Goal: Navigation & Orientation: Find specific page/section

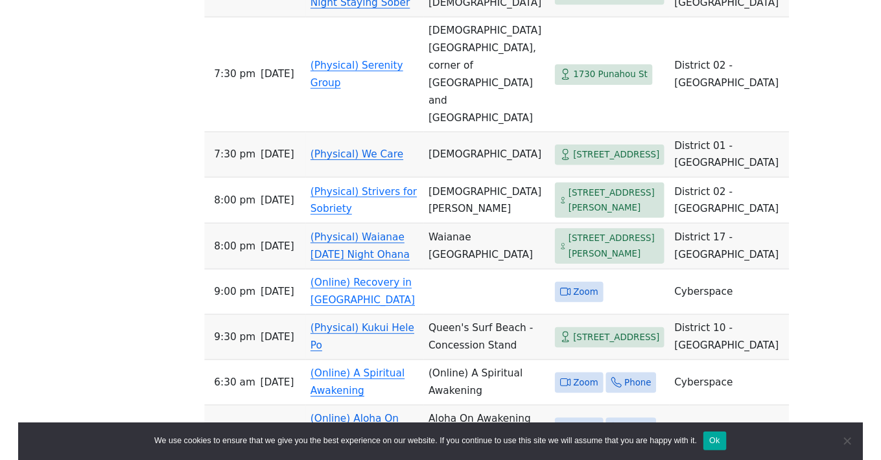
scroll to position [3569, 0]
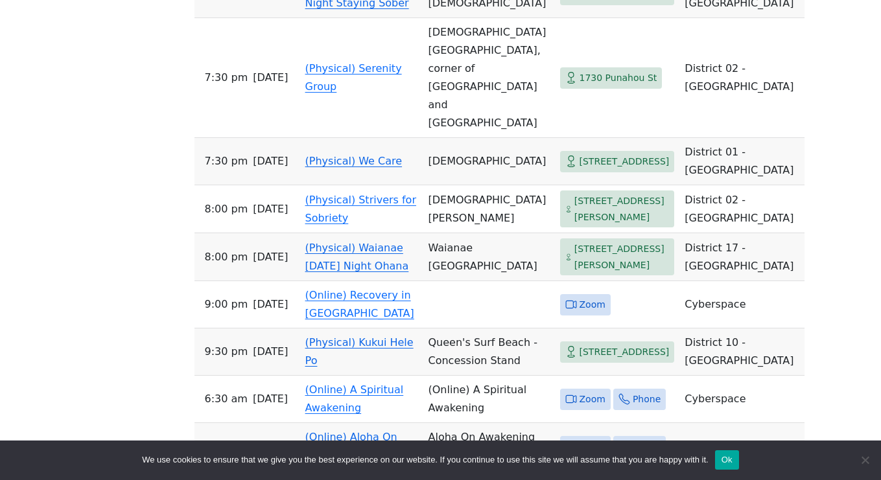
drag, startPoint x: 159, startPoint y: 253, endPoint x: 159, endPoint y: 242, distance: 10.4
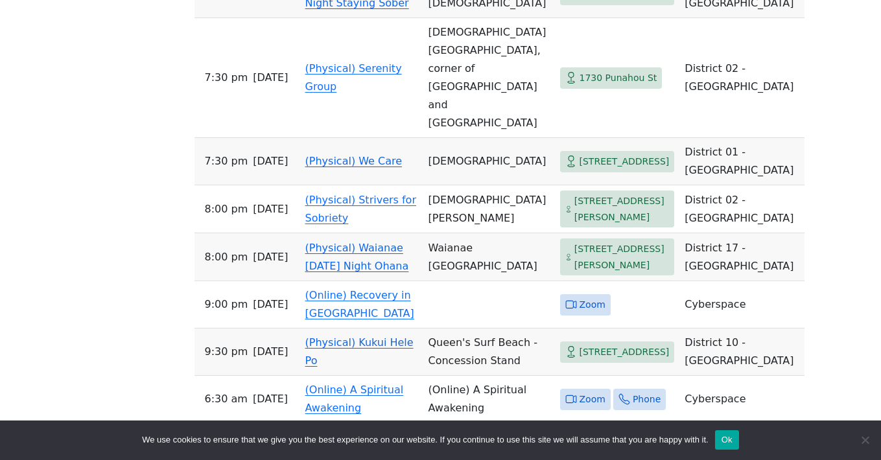
scroll to position [1274, 0]
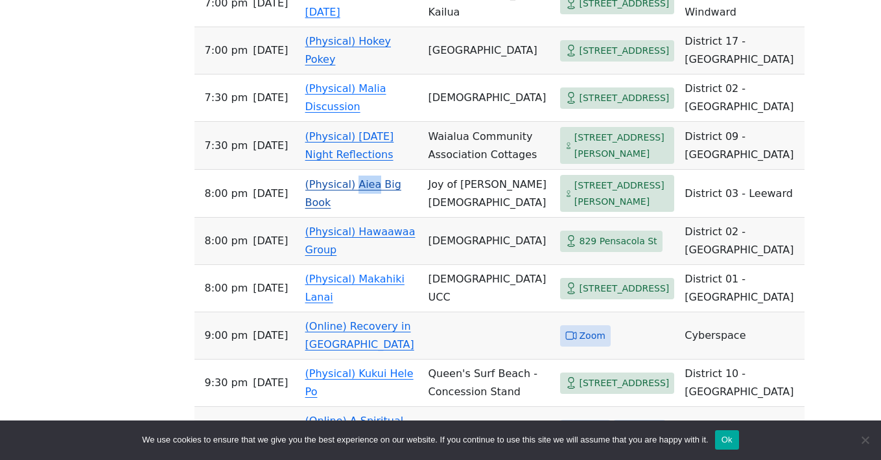
click at [336, 209] on link "(Physical) Aiea Big Book" at bounding box center [353, 193] width 96 height 30
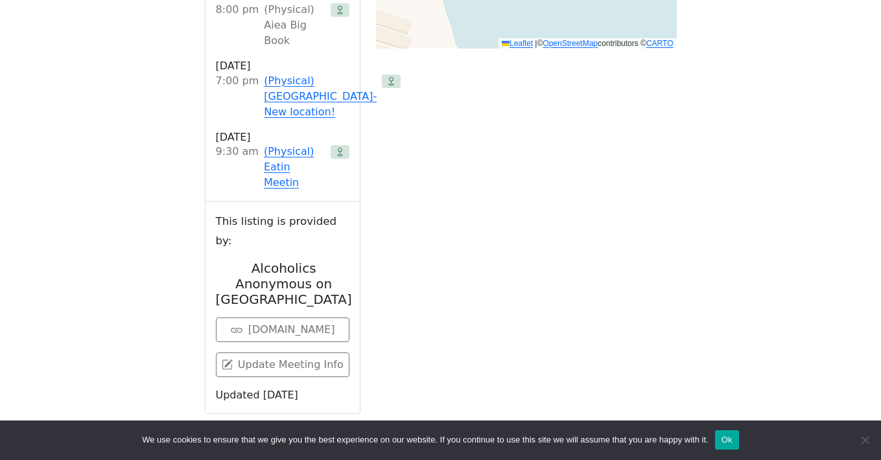
scroll to position [1164, 0]
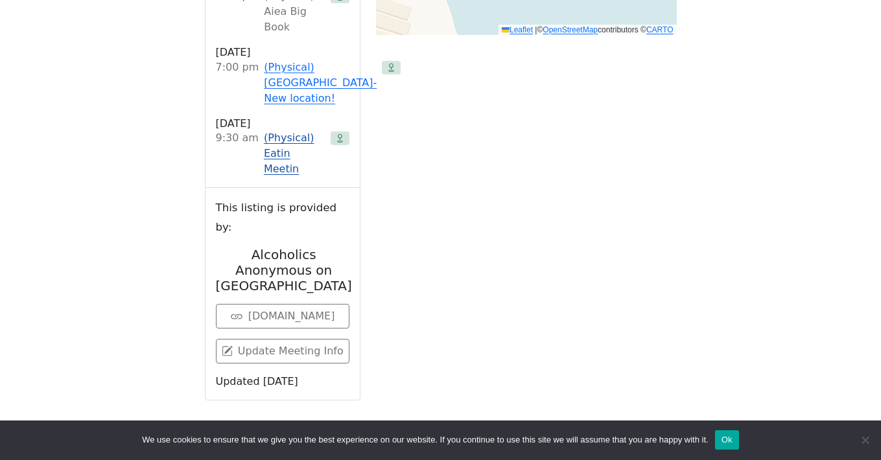
click at [278, 130] on link "(Physical) Eatin Meetin" at bounding box center [295, 153] width 62 height 47
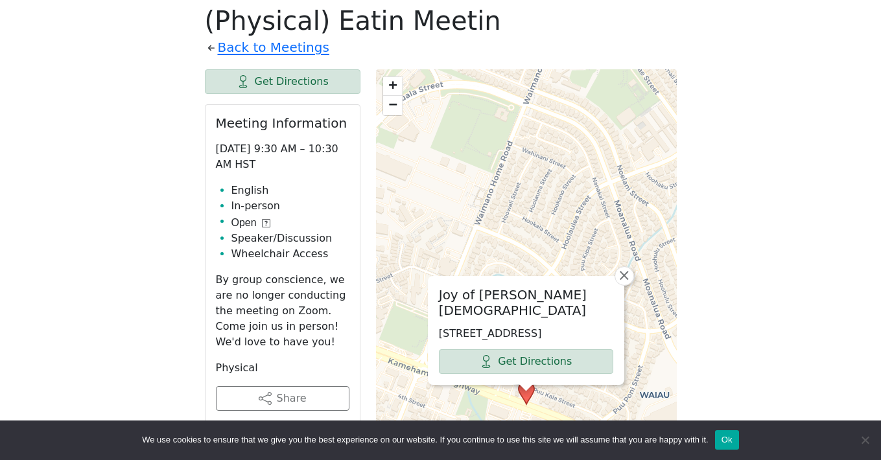
scroll to position [484, 0]
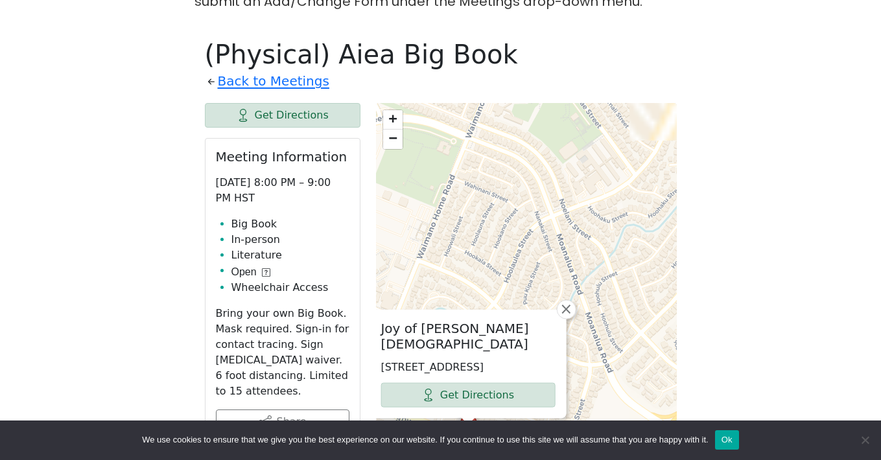
scroll to position [1094, 0]
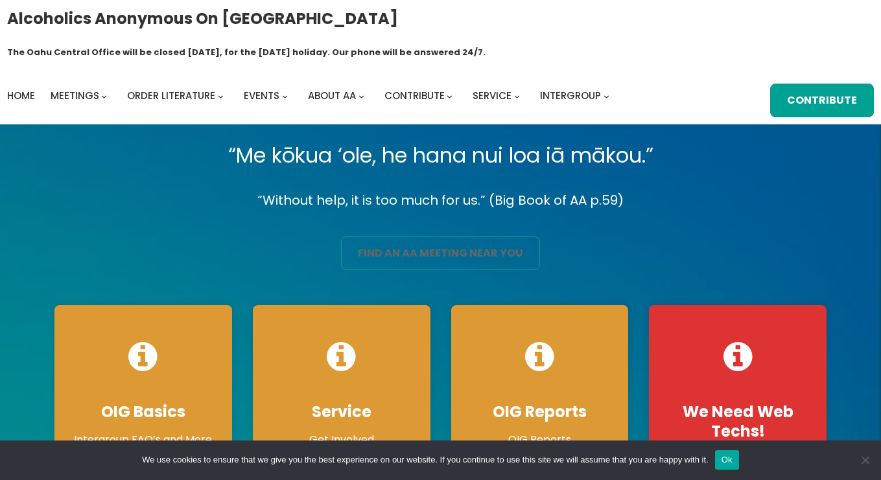
click at [411, 237] on link "find an aa meeting near you" at bounding box center [440, 254] width 199 height 34
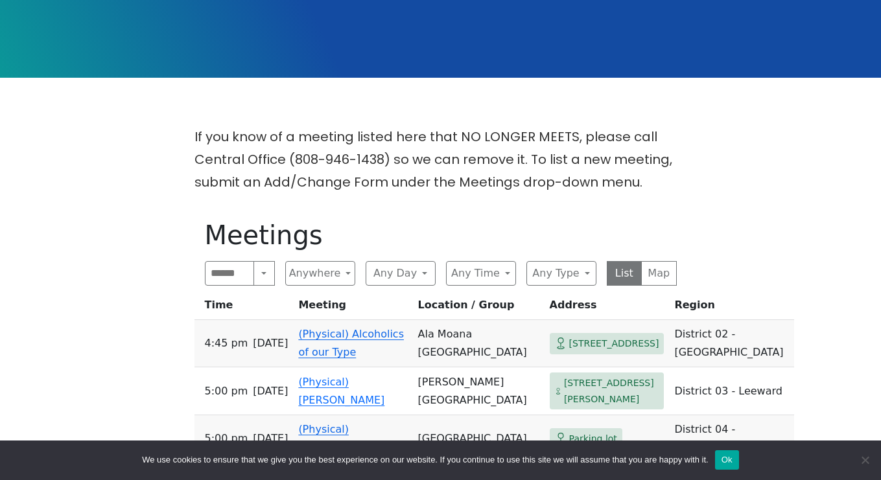
scroll to position [278, 0]
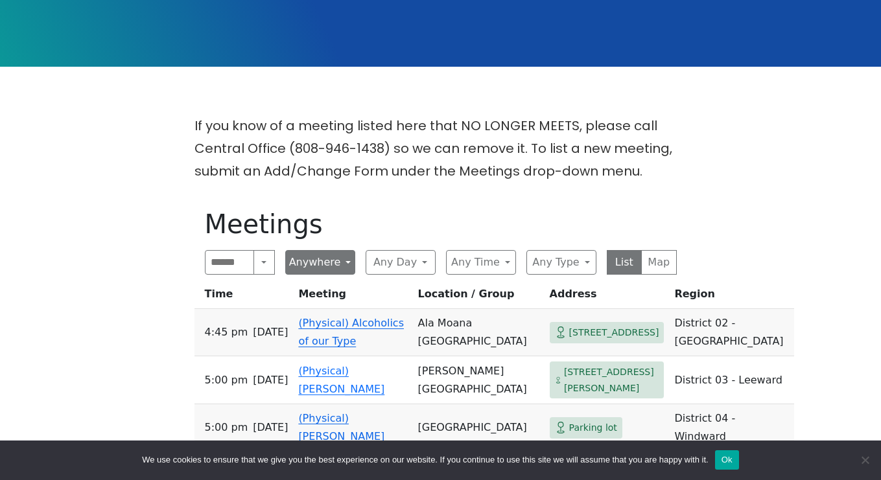
click at [339, 250] on button "Anywhere" at bounding box center [320, 262] width 70 height 25
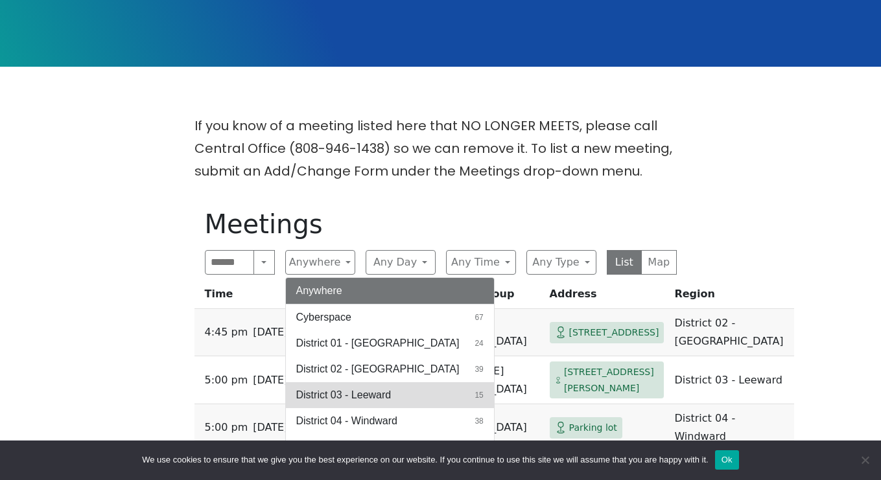
click at [375, 388] on span "District 03 - Leeward" at bounding box center [343, 396] width 95 height 16
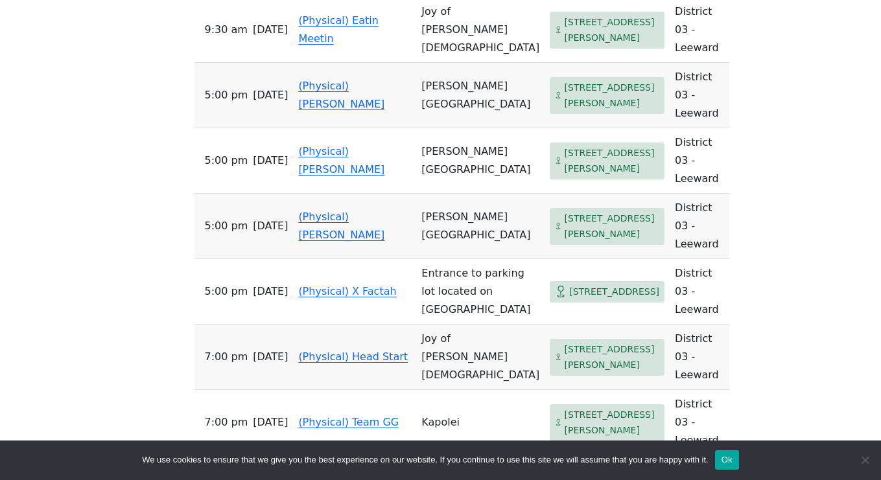
scroll to position [951, 0]
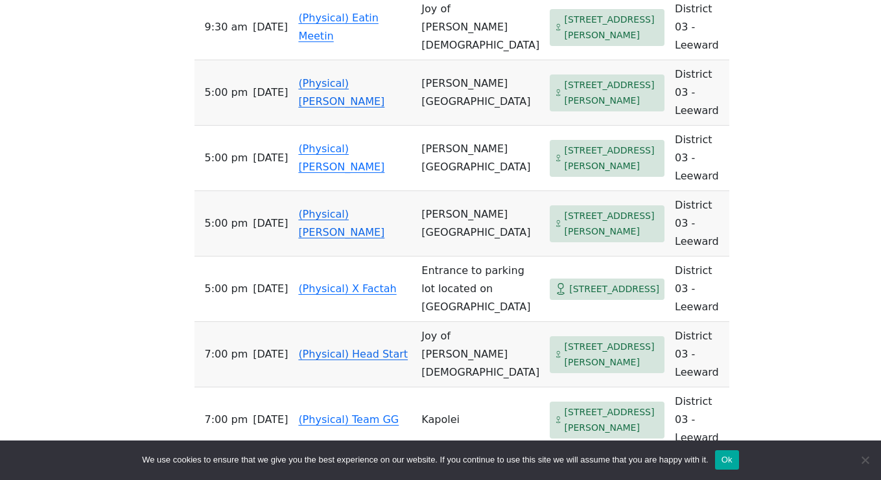
click at [360, 348] on link "(Physical) Head Start" at bounding box center [353, 354] width 110 height 12
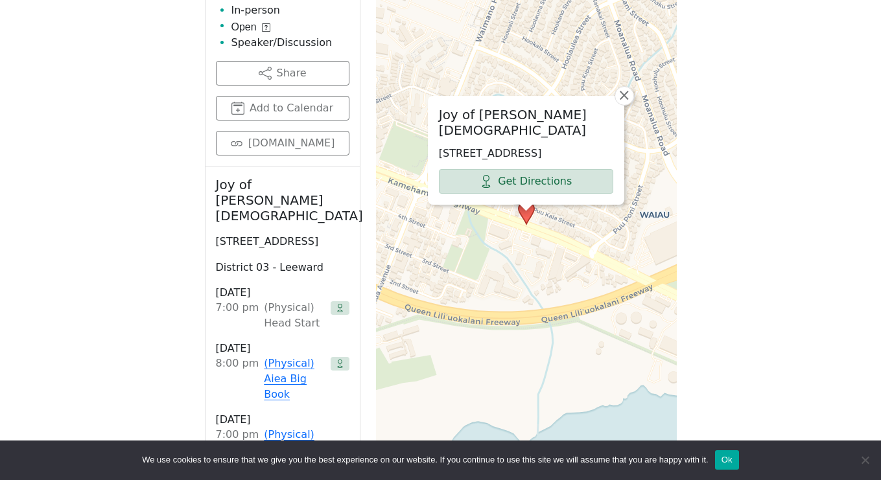
scroll to position [663, 0]
